Goal: Check status: Check status

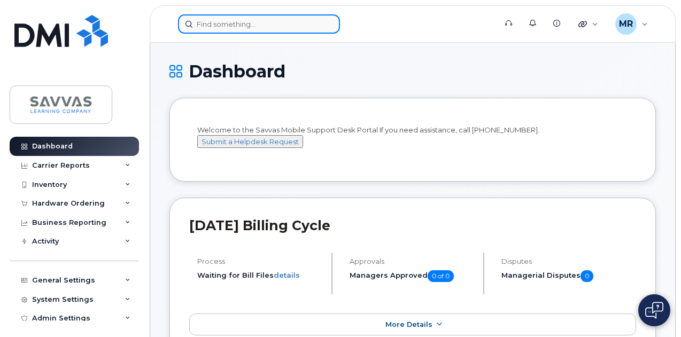
click at [207, 26] on input at bounding box center [259, 23] width 162 height 19
paste input "7733723163"
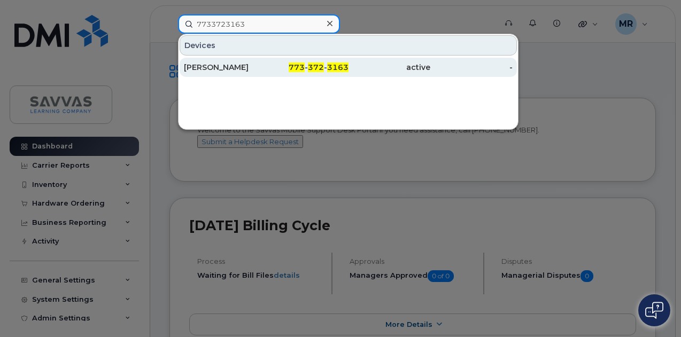
type input "7733723163"
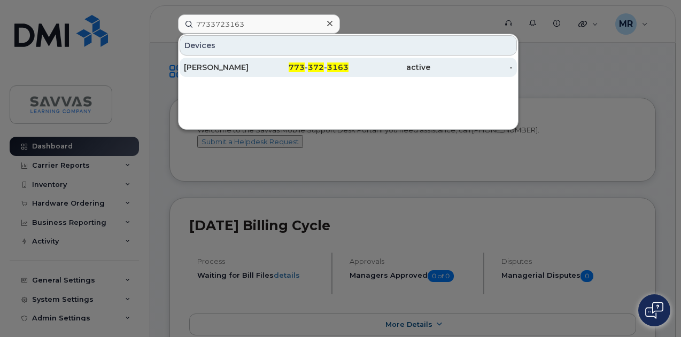
click at [268, 67] on div "773 - 372 - 3163" at bounding box center [307, 67] width 82 height 11
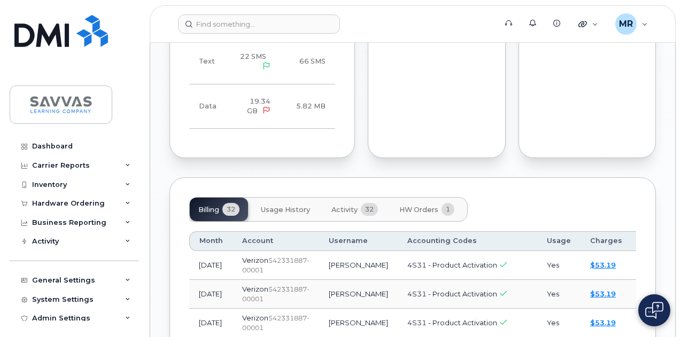
scroll to position [1123, 0]
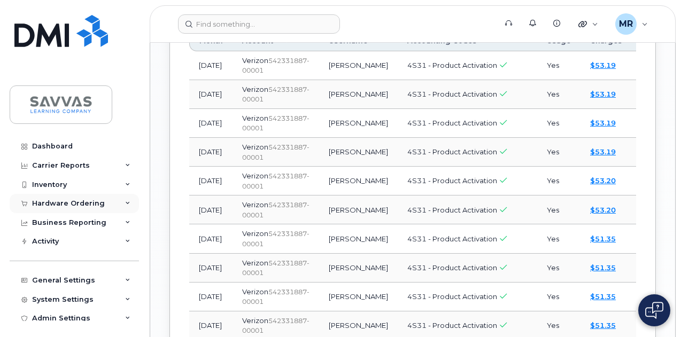
click at [75, 198] on div "Hardware Ordering" at bounding box center [74, 203] width 129 height 19
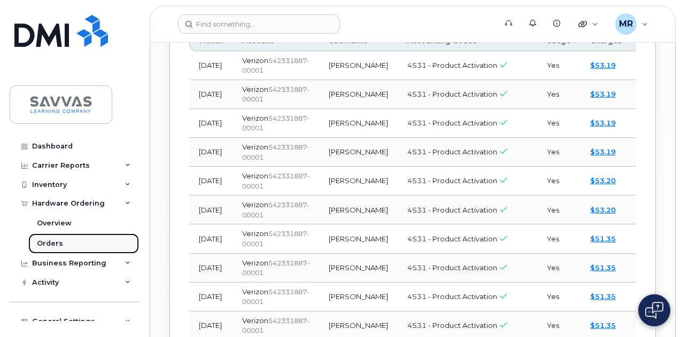
click at [55, 246] on div "Orders" at bounding box center [50, 244] width 26 height 10
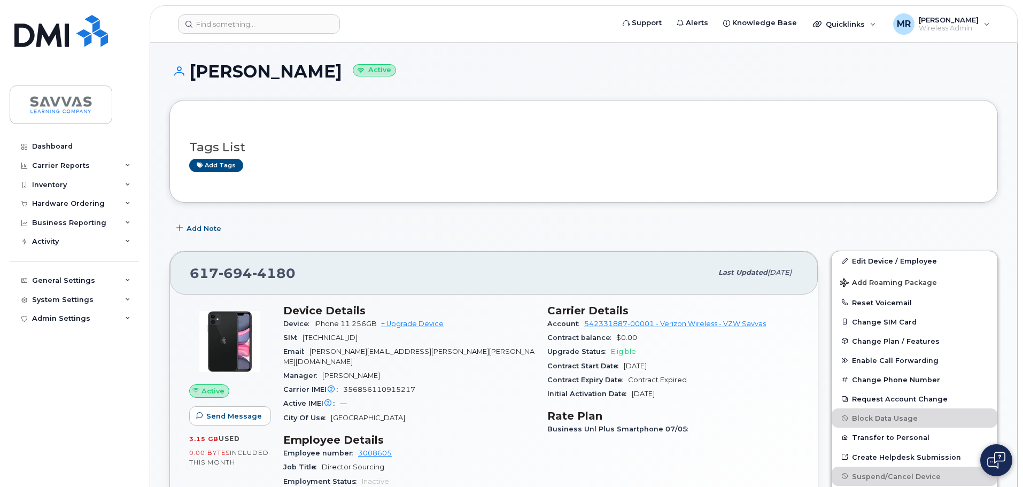
scroll to position [641, 0]
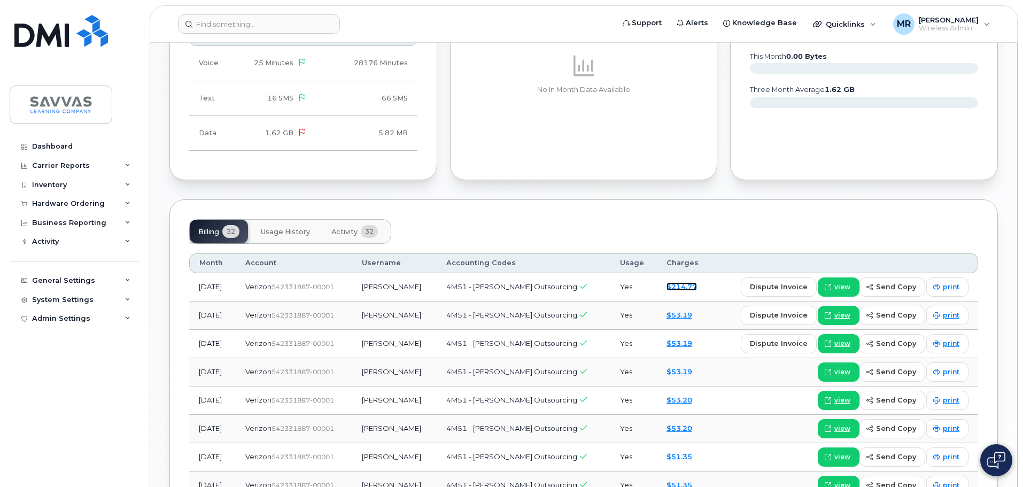
click at [683, 282] on link "$214.77" at bounding box center [682, 286] width 30 height 9
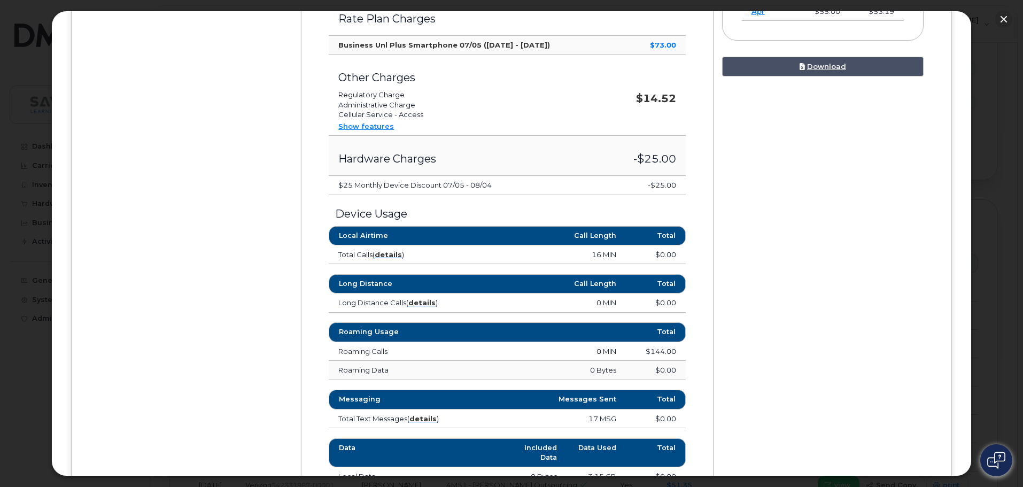
scroll to position [428, 0]
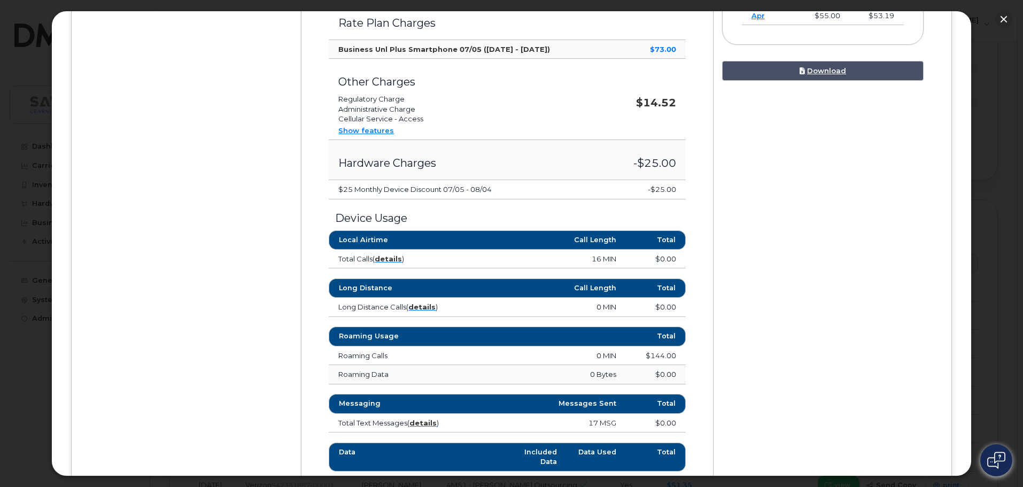
click at [370, 133] on link "Show features" at bounding box center [366, 130] width 56 height 9
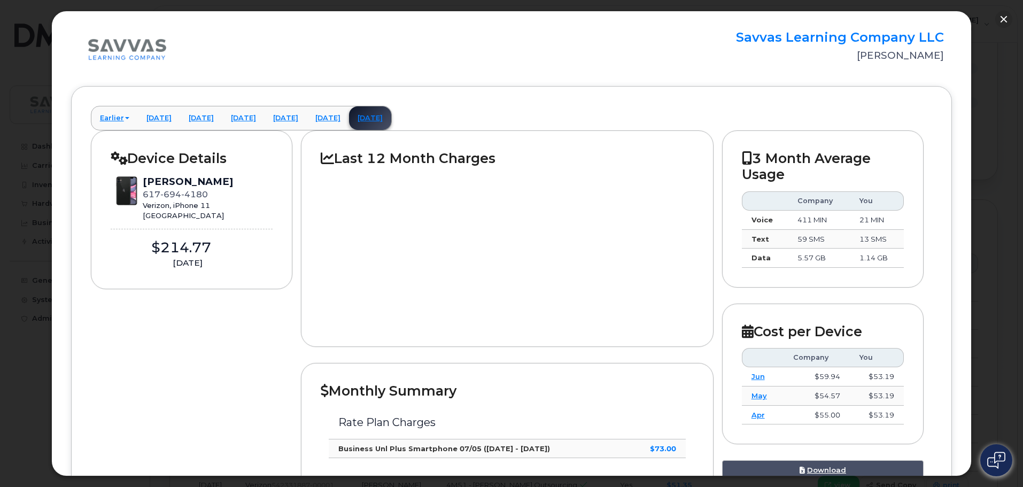
scroll to position [0, 0]
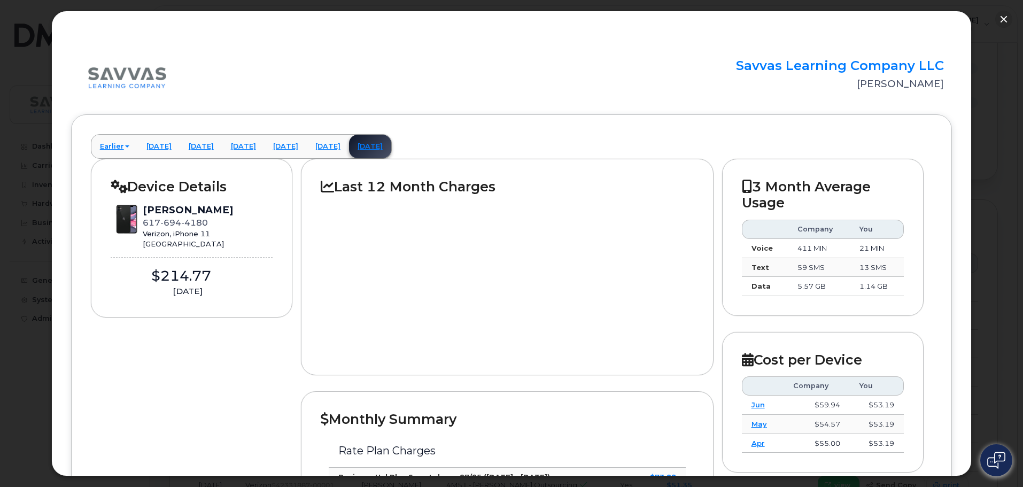
click at [231, 287] on div "[DATE]" at bounding box center [188, 291] width 154 height 12
click at [349, 146] on link "[DATE]" at bounding box center [328, 147] width 42 height 24
click at [349, 144] on link "[DATE]" at bounding box center [328, 147] width 42 height 24
drag, startPoint x: 1004, startPoint y: 17, endPoint x: 1009, endPoint y: 40, distance: 23.5
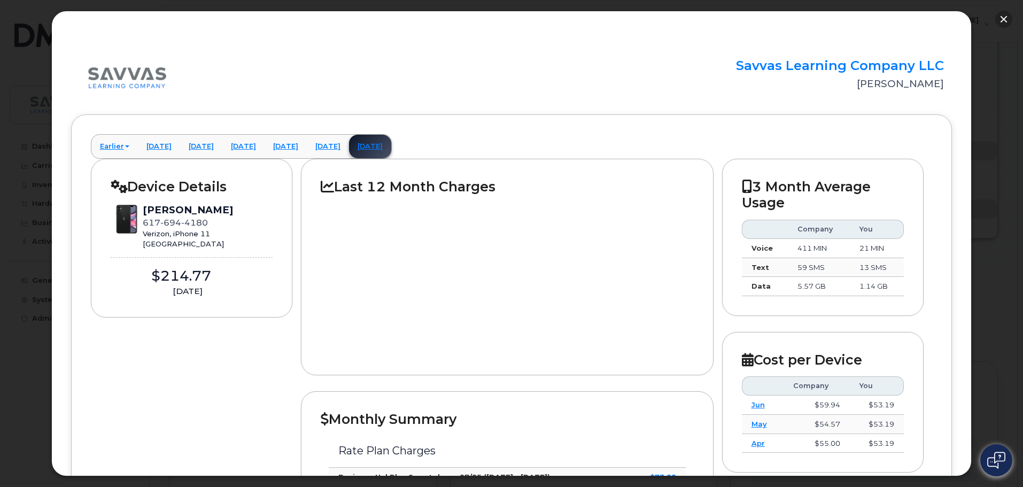
click at [1004, 18] on button "button" at bounding box center [1003, 19] width 17 height 17
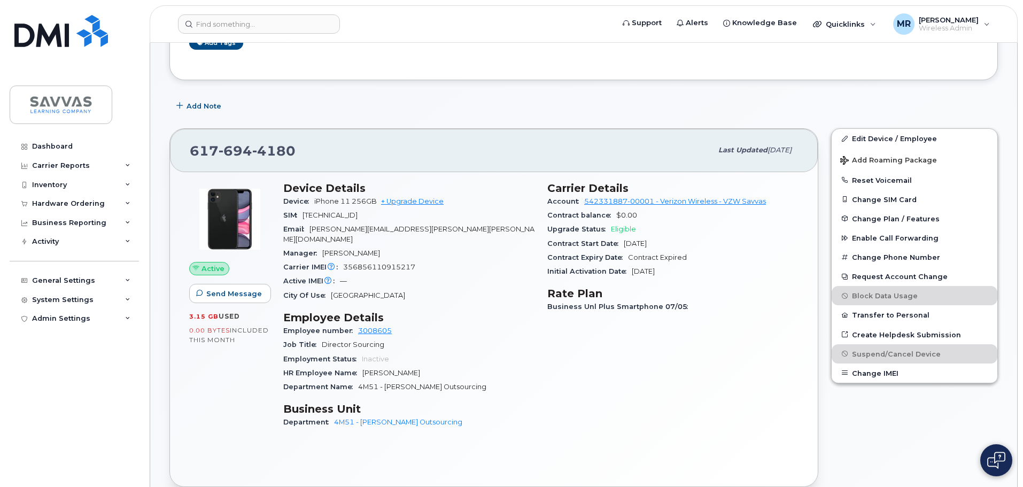
scroll to position [0, 0]
